Goal: Information Seeking & Learning: Learn about a topic

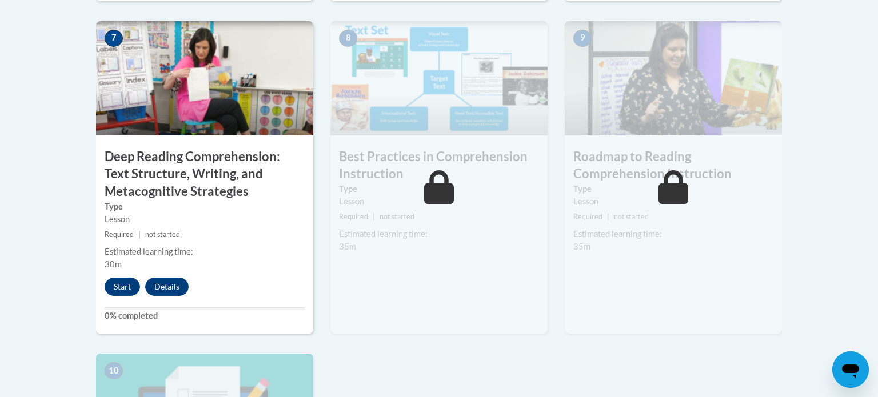
scroll to position [996, 0]
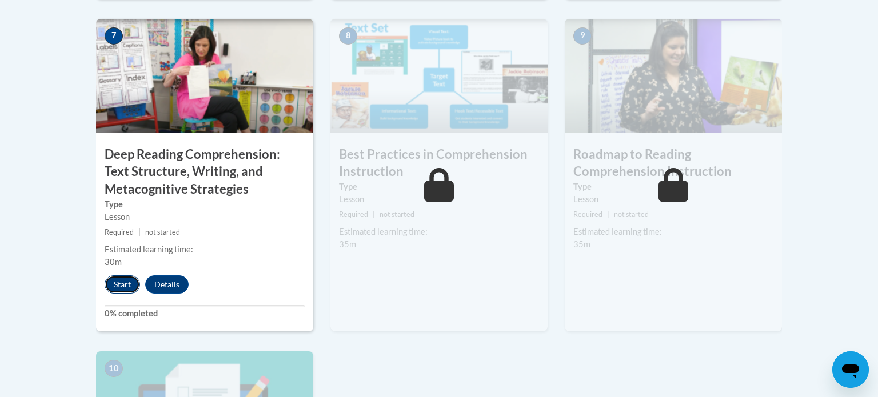
click at [118, 284] on button "Start" at bounding box center [122, 284] width 35 height 18
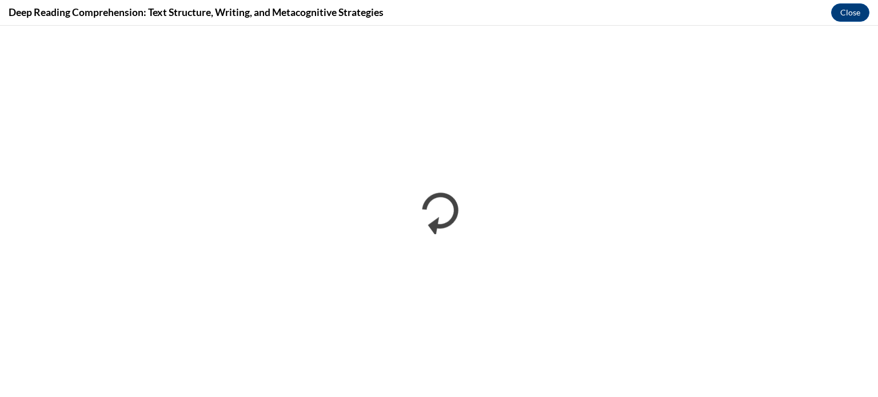
scroll to position [0, 0]
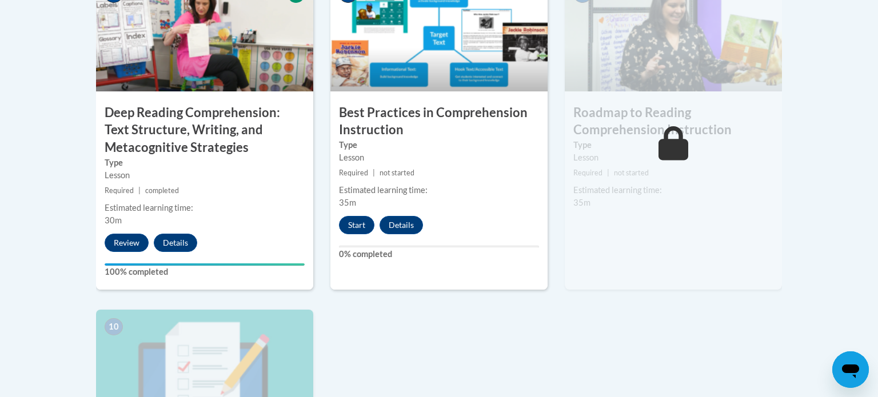
scroll to position [1037, 0]
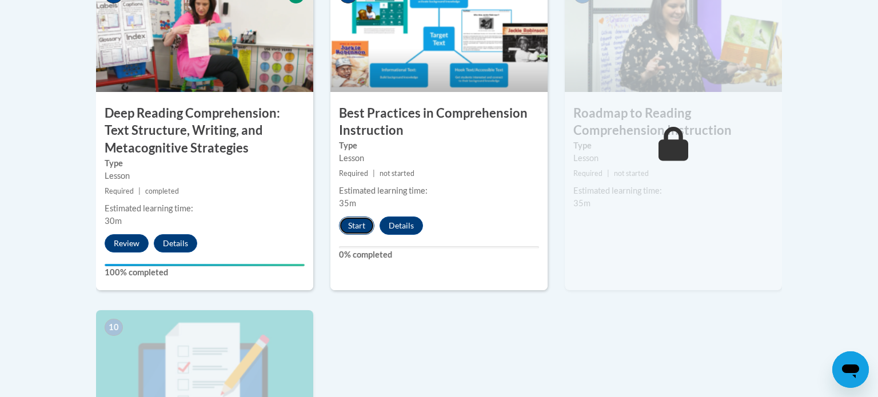
click at [355, 222] on button "Start" at bounding box center [356, 226] width 35 height 18
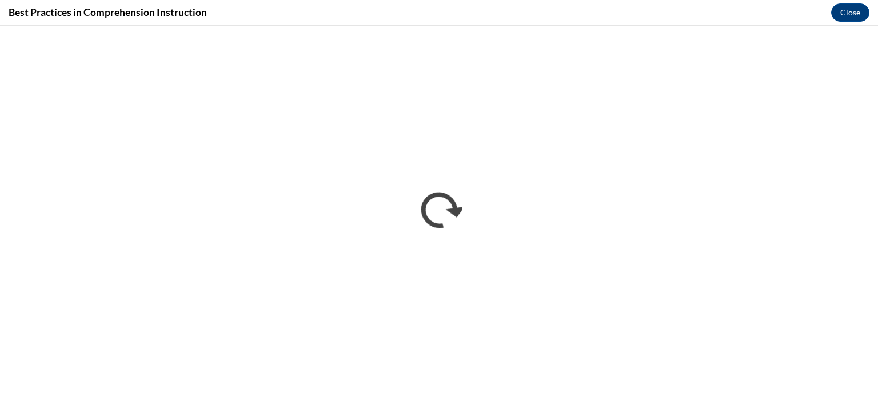
scroll to position [0, 0]
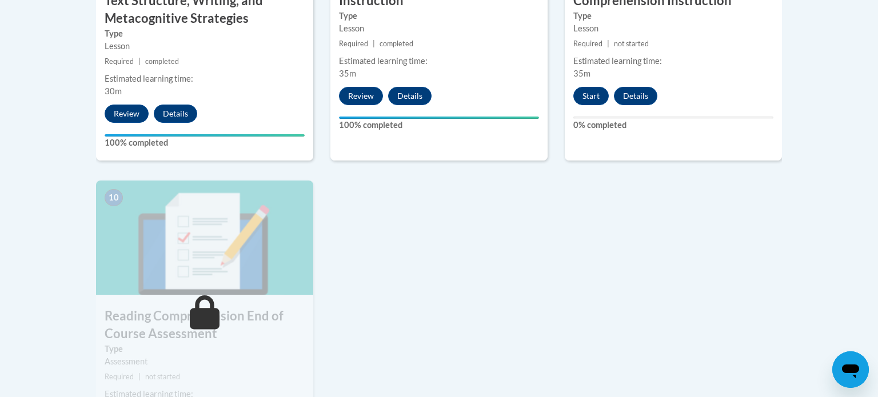
scroll to position [1168, 0]
click at [584, 93] on button "Start" at bounding box center [590, 95] width 35 height 18
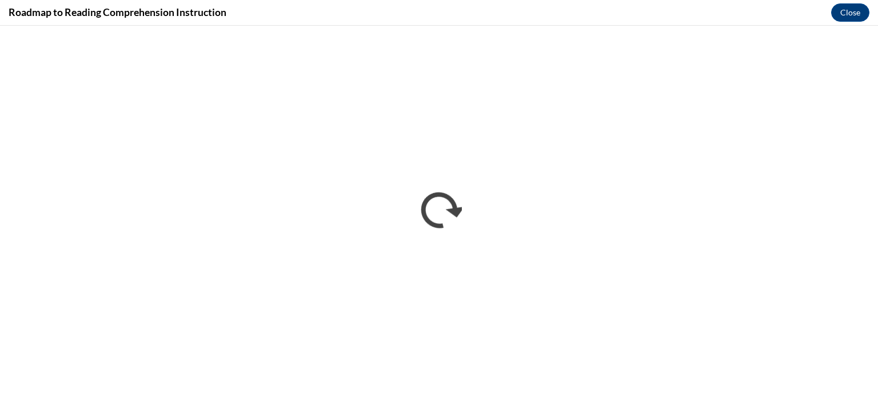
scroll to position [0, 0]
